Goal: Obtain resource: Obtain resource

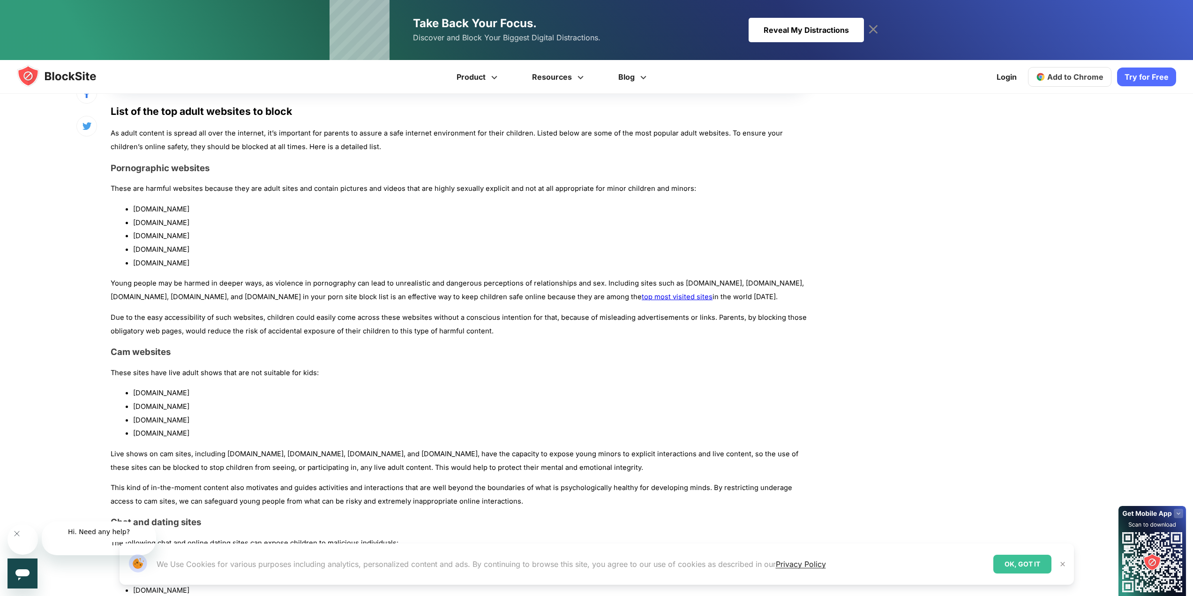
click at [133, 216] on li "[DOMAIN_NAME]" at bounding box center [470, 209] width 674 height 14
drag, startPoint x: 132, startPoint y: 326, endPoint x: 188, endPoint y: 407, distance: 98.3
click at [188, 270] on ul "[DOMAIN_NAME] [DOMAIN_NAME] [DOMAIN_NAME] [DOMAIN_NAME] [DOMAIN_NAME]" at bounding box center [459, 235] width 697 height 67
copy ul "[DOMAIN_NAME] [DOMAIN_NAME] [DOMAIN_NAME] [DOMAIN_NAME] [DOMAIN_NAME]"
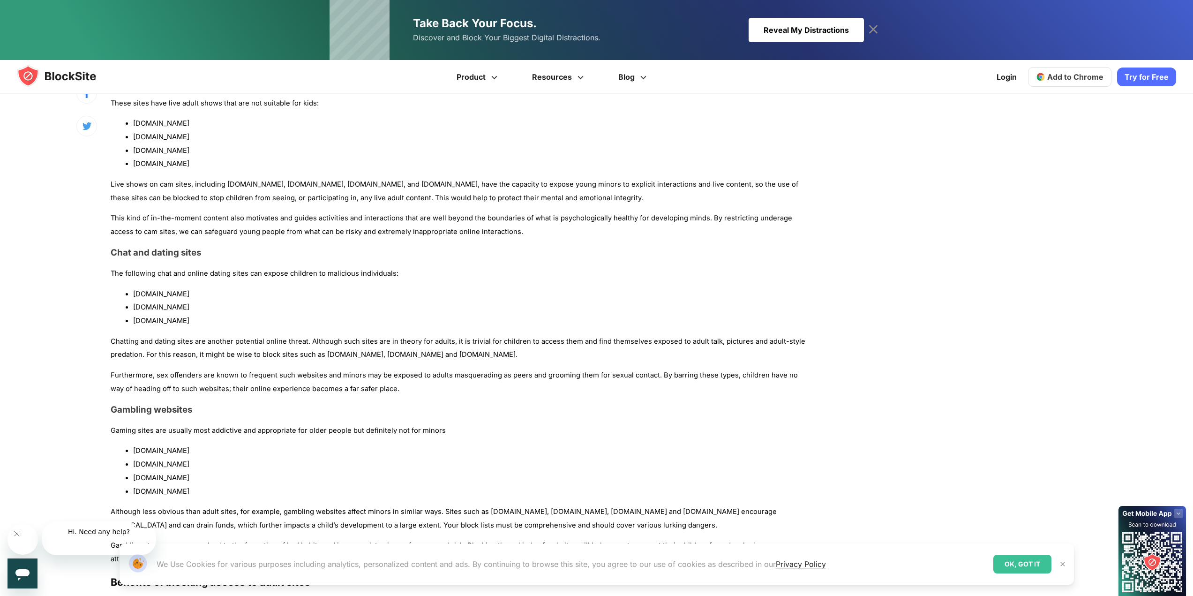
scroll to position [891, 0]
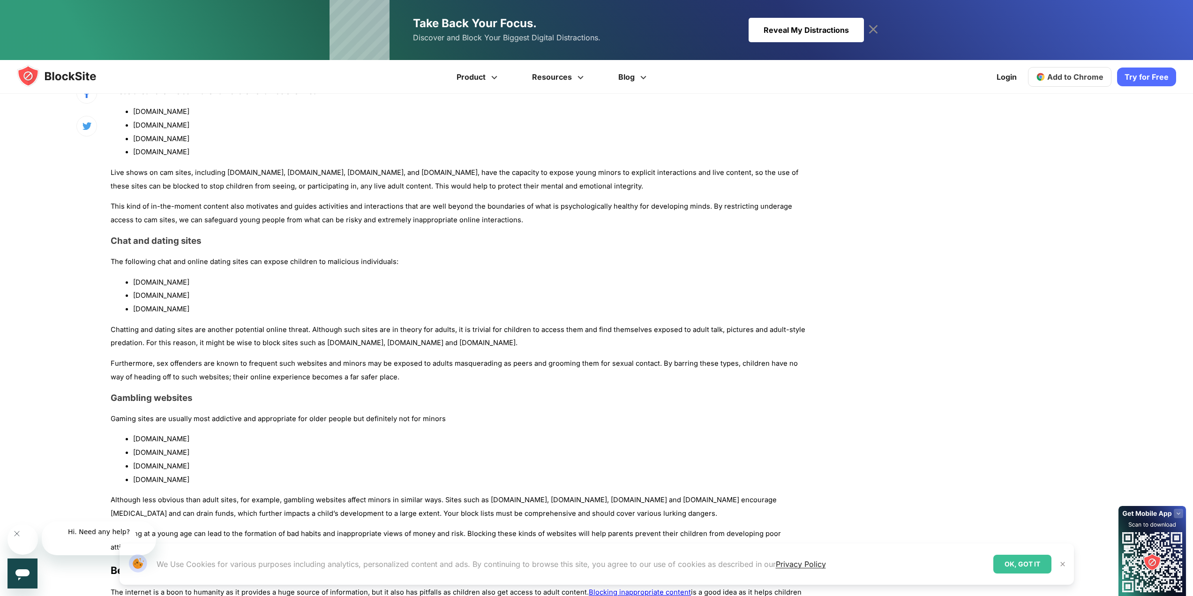
drag, startPoint x: 132, startPoint y: 315, endPoint x: 193, endPoint y: 379, distance: 88.5
click at [193, 159] on ul "[DOMAIN_NAME] [DOMAIN_NAME] [DOMAIN_NAME] [DOMAIN_NAME]" at bounding box center [459, 132] width 697 height 54
copy ul "[DOMAIN_NAME] [DOMAIN_NAME] [DOMAIN_NAME] [DOMAIN_NAME]"
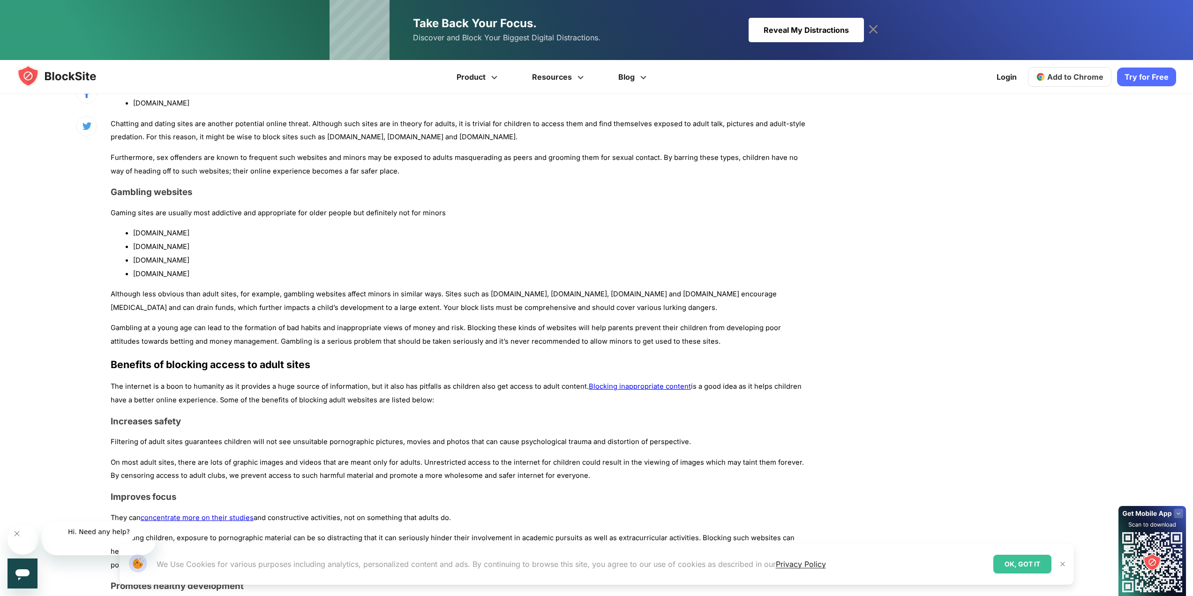
scroll to position [1125, 0]
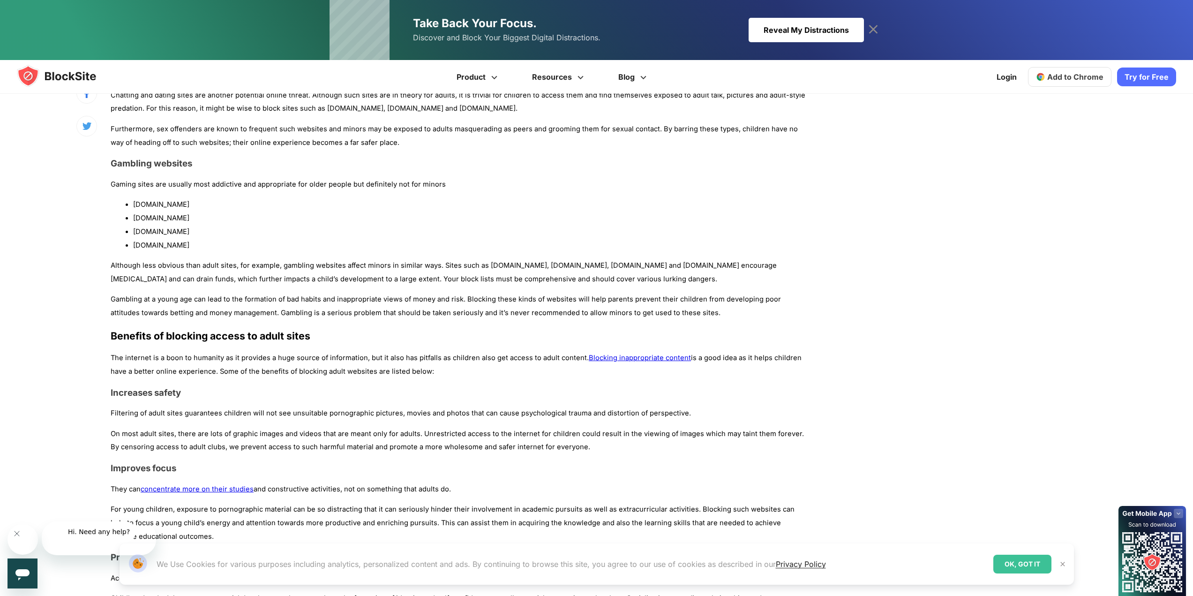
drag, startPoint x: 133, startPoint y: 326, endPoint x: 180, endPoint y: 368, distance: 63.4
click at [180, 82] on ul "[DOMAIN_NAME] [DOMAIN_NAME] [DOMAIN_NAME]" at bounding box center [459, 61] width 697 height 40
copy ul "[DOMAIN_NAME] [DOMAIN_NAME] [DOMAIN_NAME]"
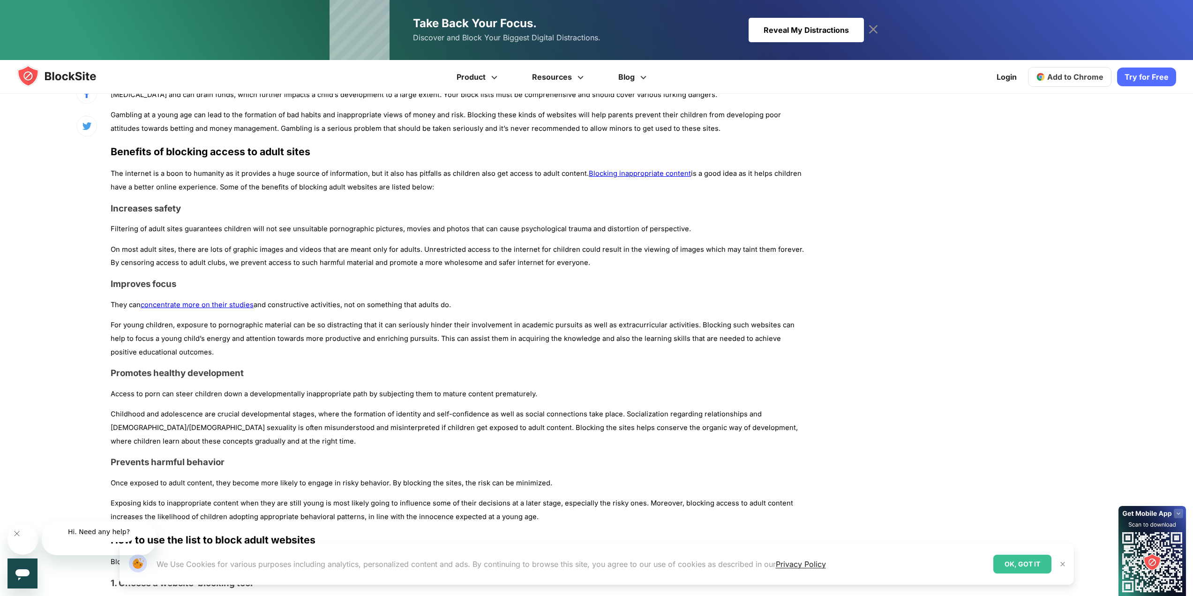
scroll to position [1312, 0]
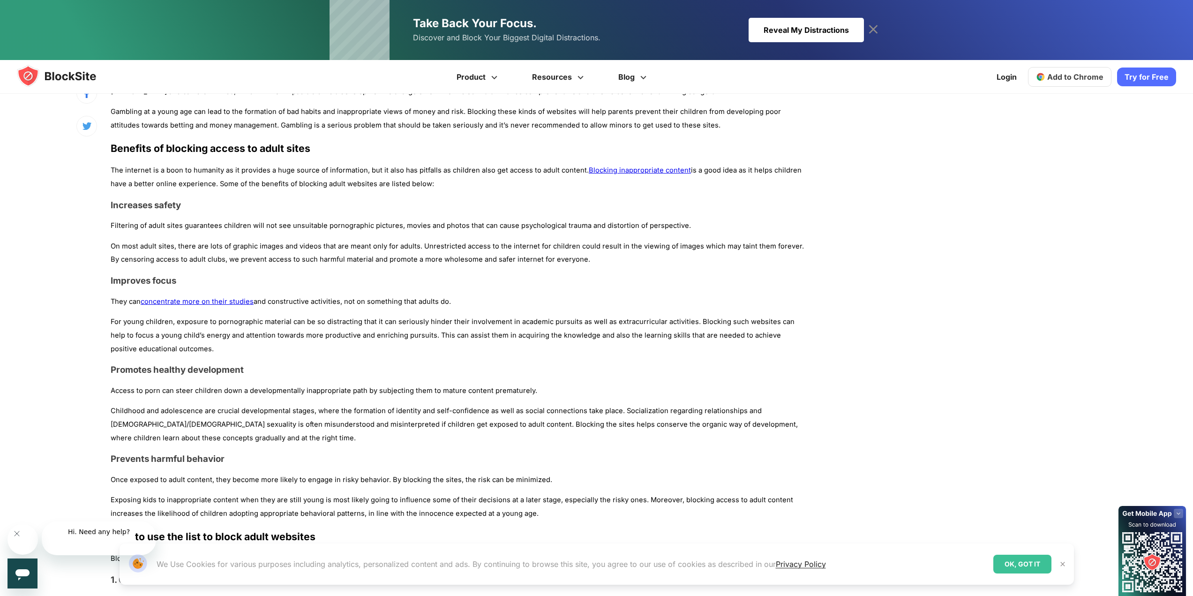
drag, startPoint x: 132, startPoint y: 364, endPoint x: 187, endPoint y: 420, distance: 79.5
click at [187, 64] on ul "[DOMAIN_NAME] [DOMAIN_NAME] [DOMAIN_NAME] [DOMAIN_NAME]" at bounding box center [459, 37] width 697 height 54
copy ul "[DOMAIN_NAME] [DOMAIN_NAME] [DOMAIN_NAME] [DOMAIN_NAME]"
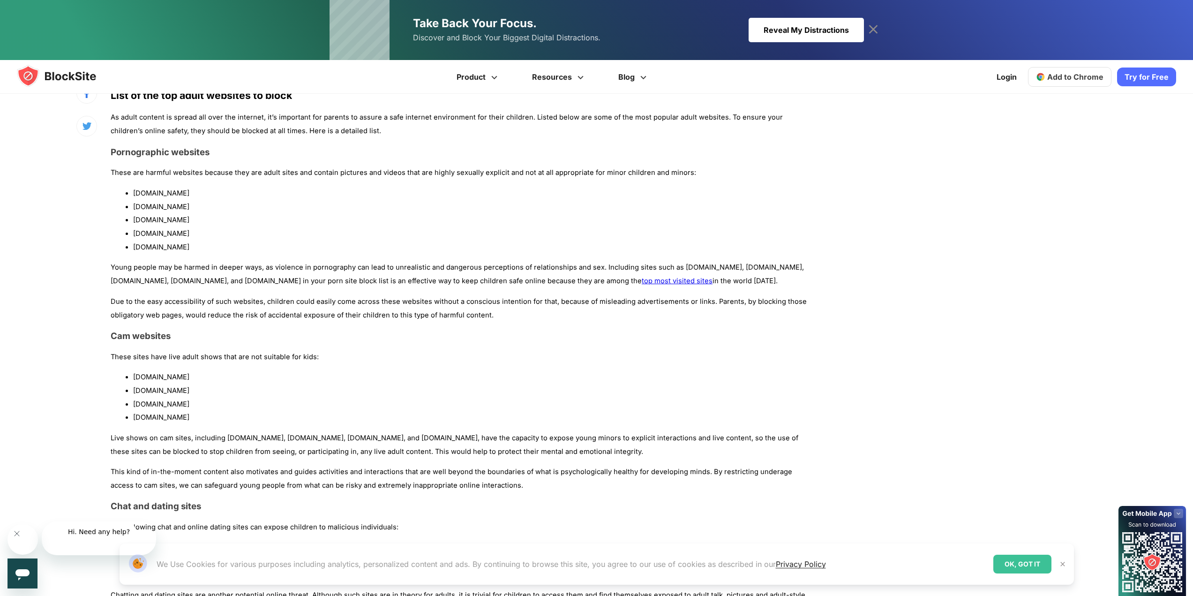
scroll to position [562, 0]
